Goal: Transaction & Acquisition: Book appointment/travel/reservation

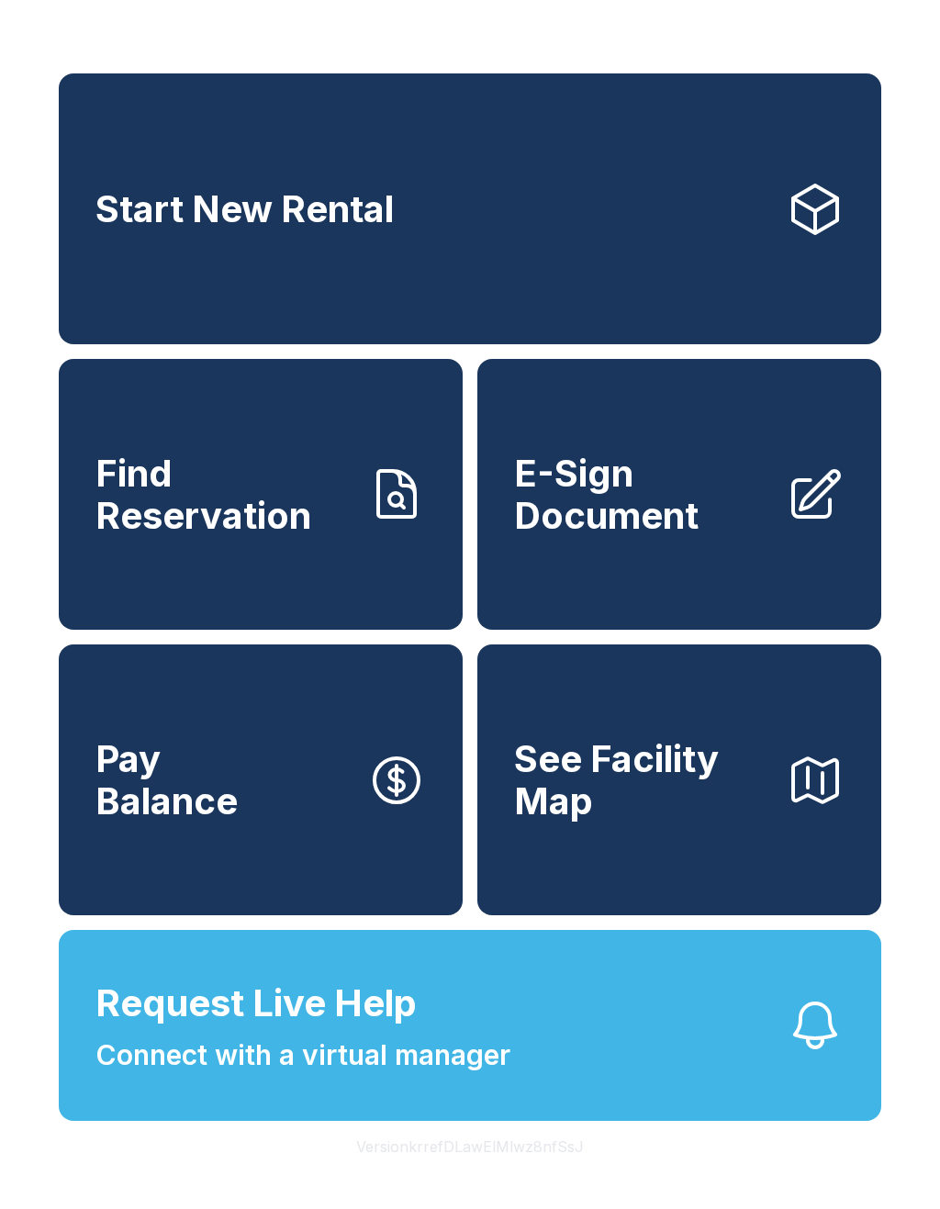
scroll to position [22, 0]
click at [811, 202] on icon at bounding box center [815, 209] width 59 height 59
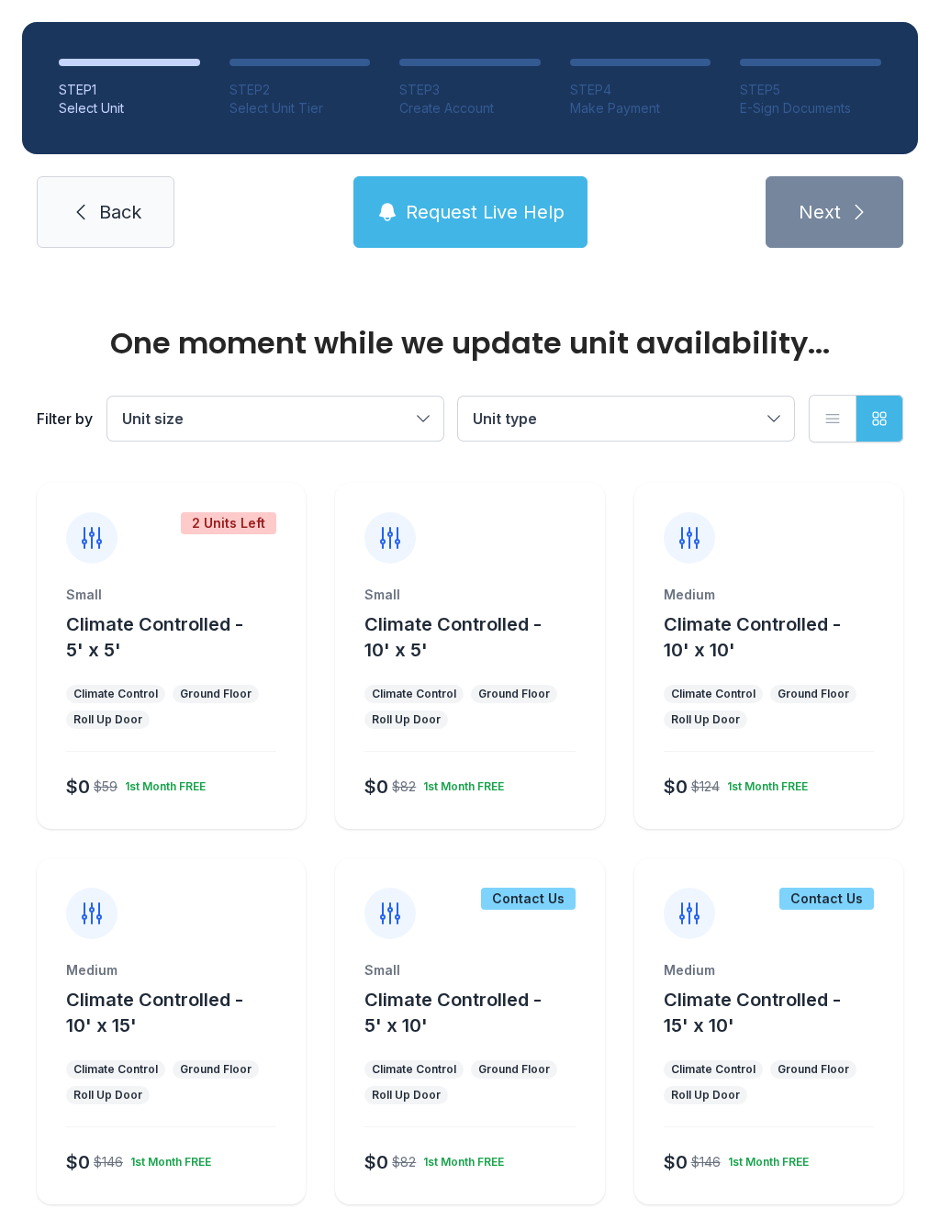
click at [129, 564] on div "2 Units Left Small Climate Controlled - 5' x 5' Climate Control Ground Floor Ro…" at bounding box center [171, 656] width 269 height 346
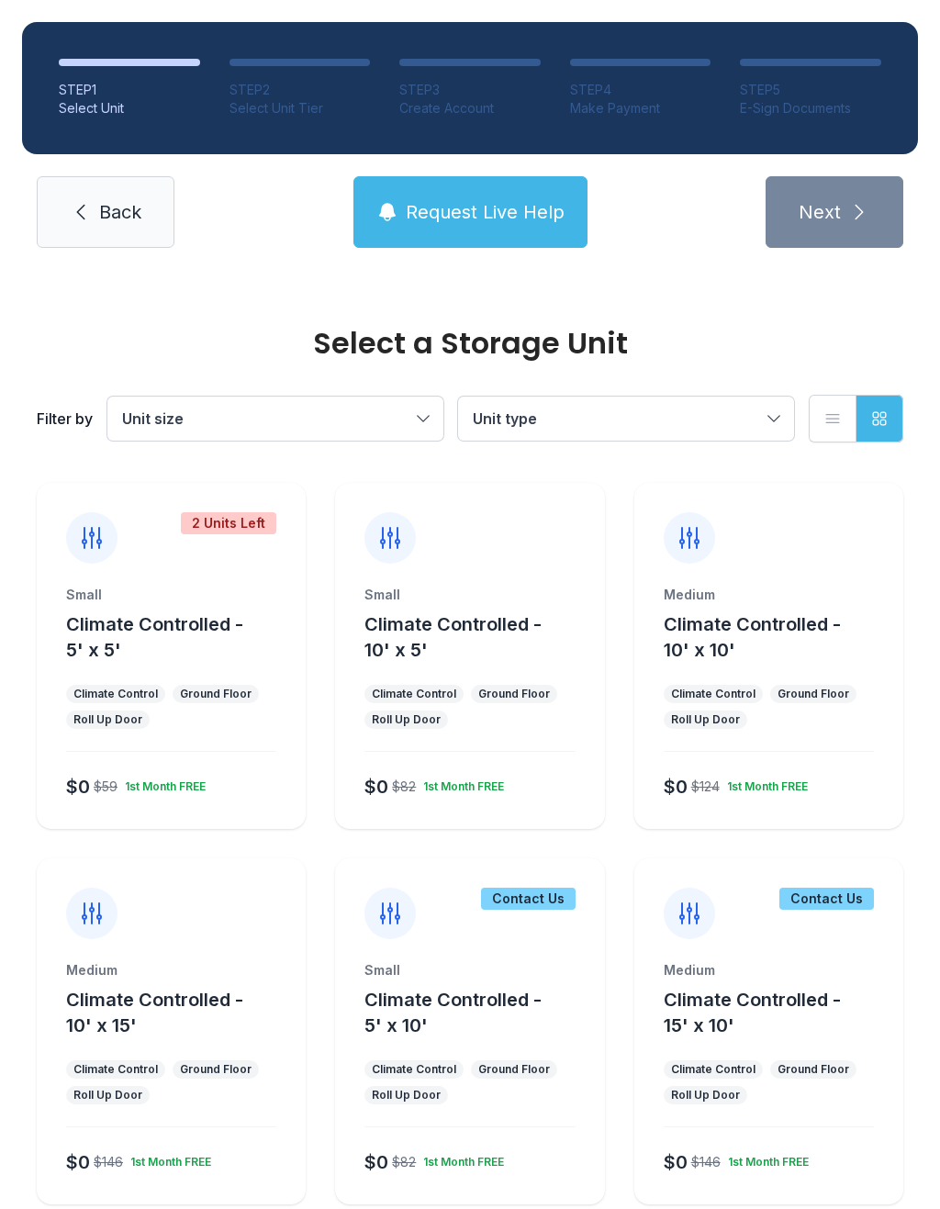
click at [417, 417] on button "Unit size" at bounding box center [275, 419] width 336 height 44
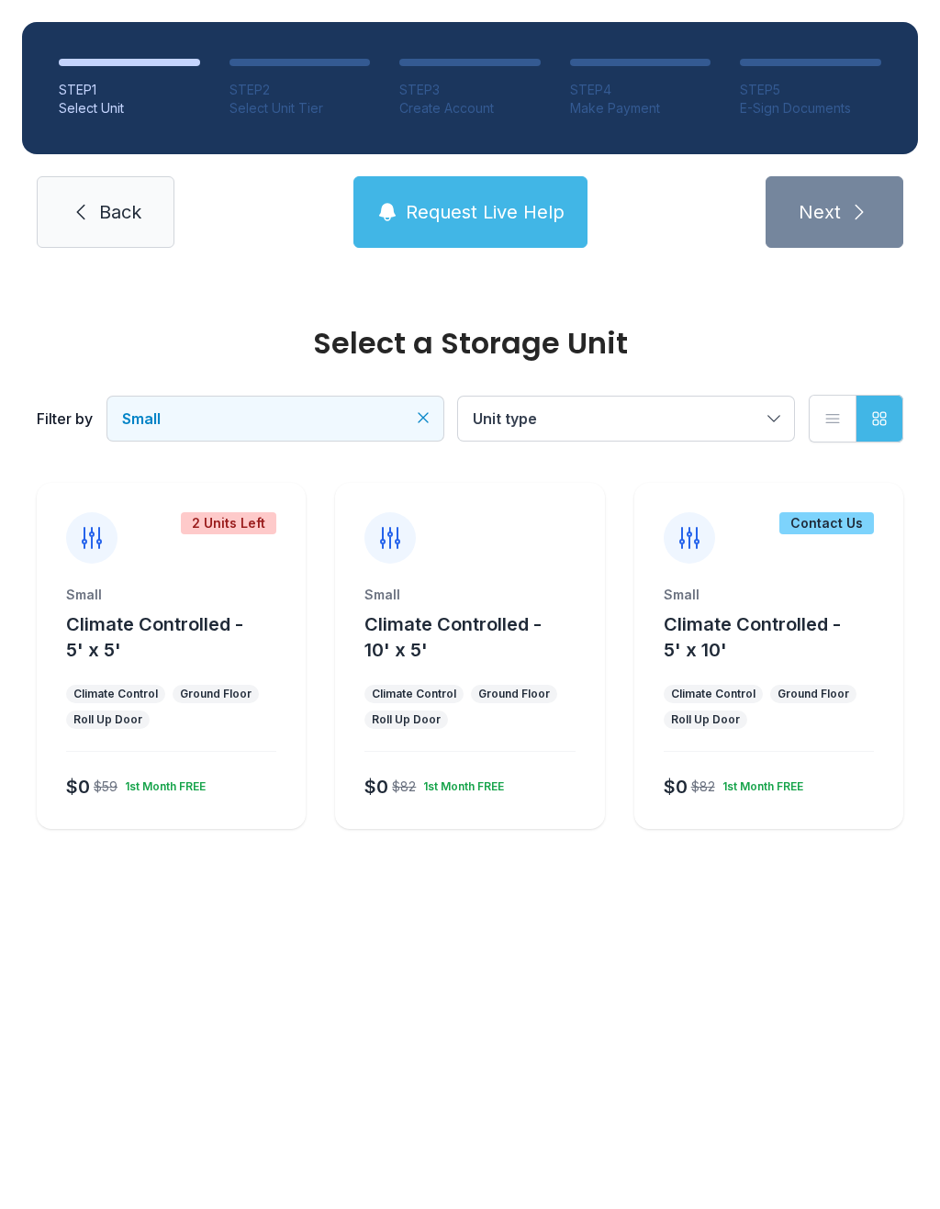
click at [169, 576] on div "2 Units Left Small Climate Controlled - 5' x 5' Climate Control Ground Floor Ro…" at bounding box center [171, 656] width 269 height 346
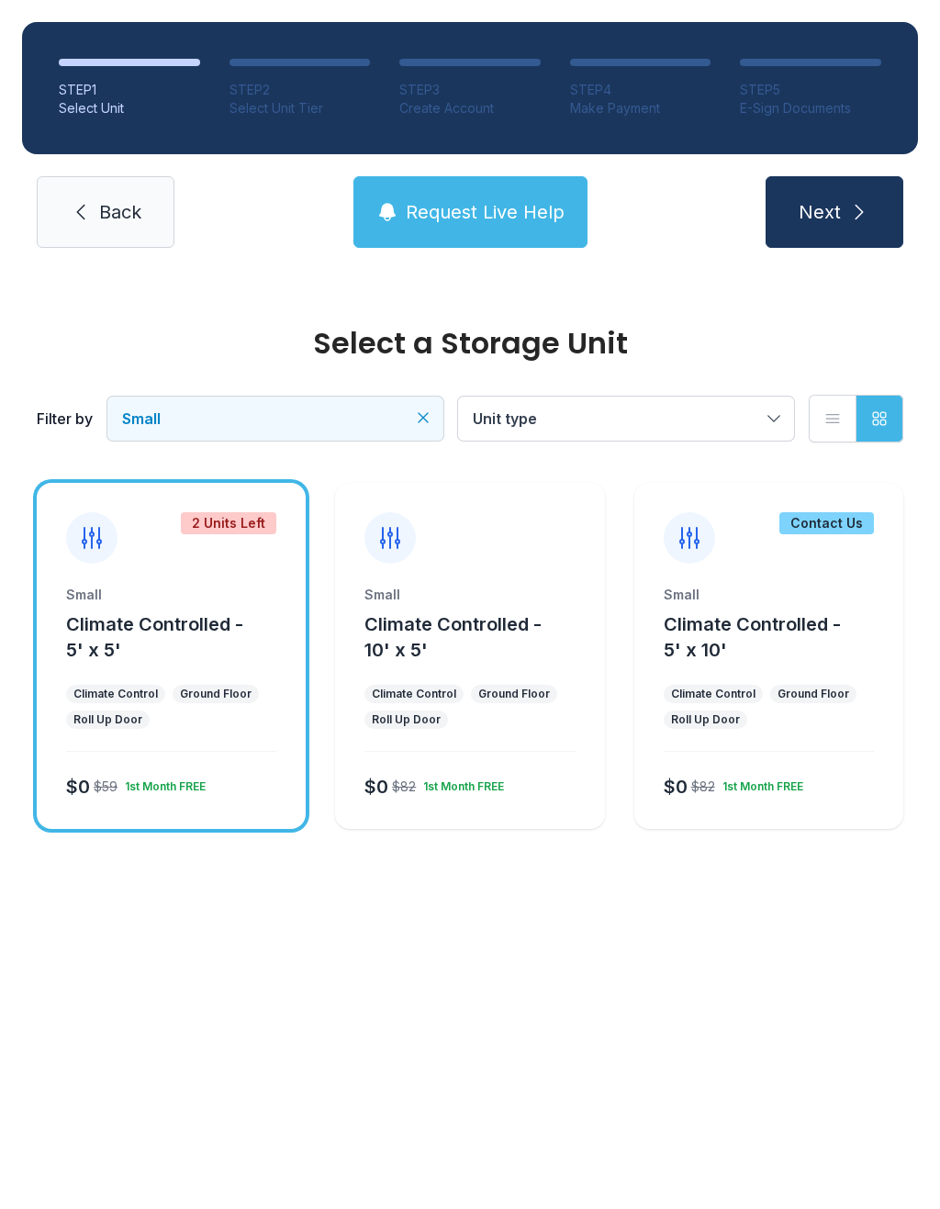
click at [852, 203] on icon "submit" at bounding box center [859, 212] width 22 height 22
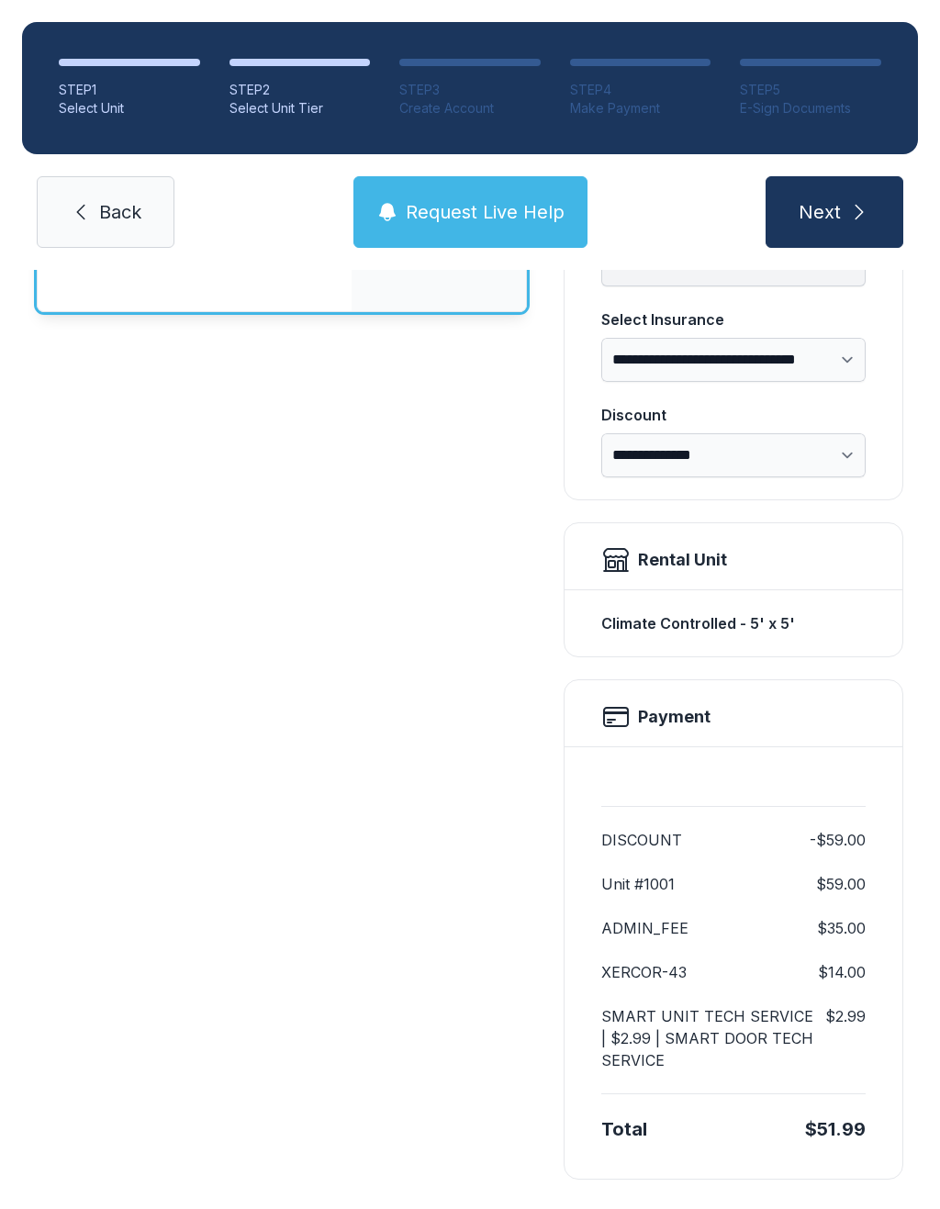
scroll to position [271, 0]
click at [839, 204] on span "Next" at bounding box center [820, 212] width 42 height 26
